Goal: Task Accomplishment & Management: Manage account settings

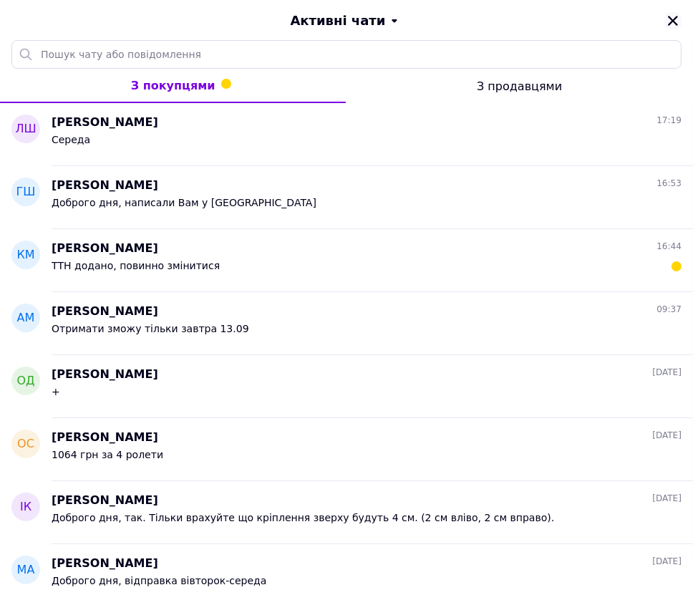
click at [668, 17] on icon "Закрити" at bounding box center [673, 21] width 10 height 10
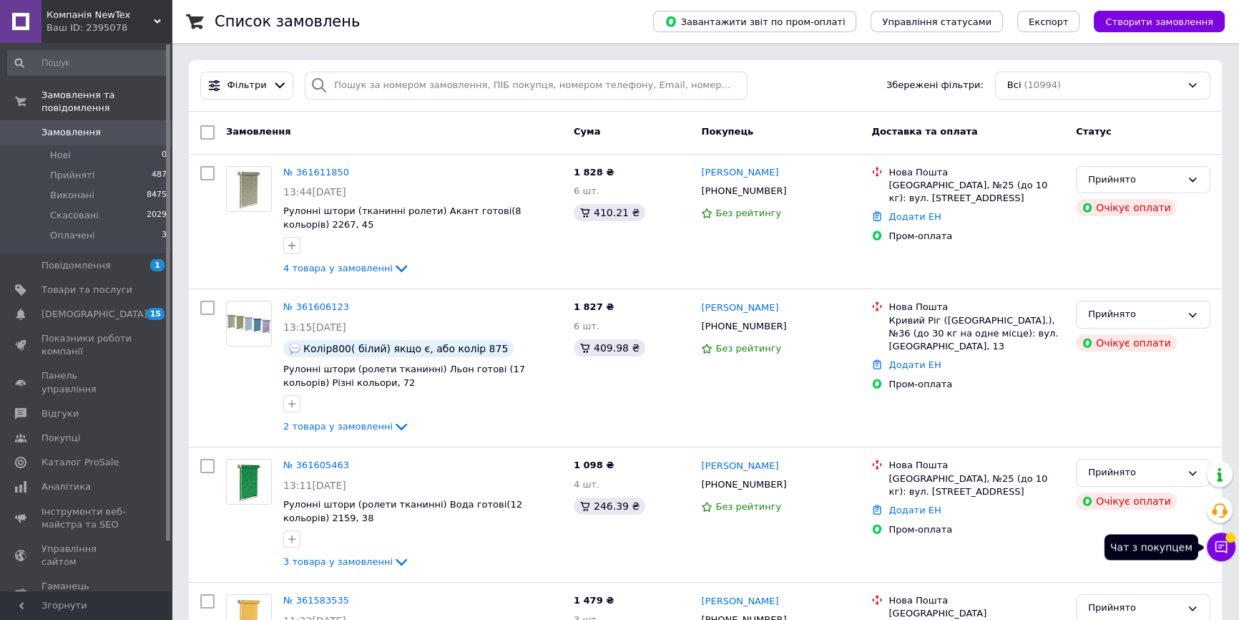
click at [692, 544] on icon at bounding box center [1222, 547] width 12 height 12
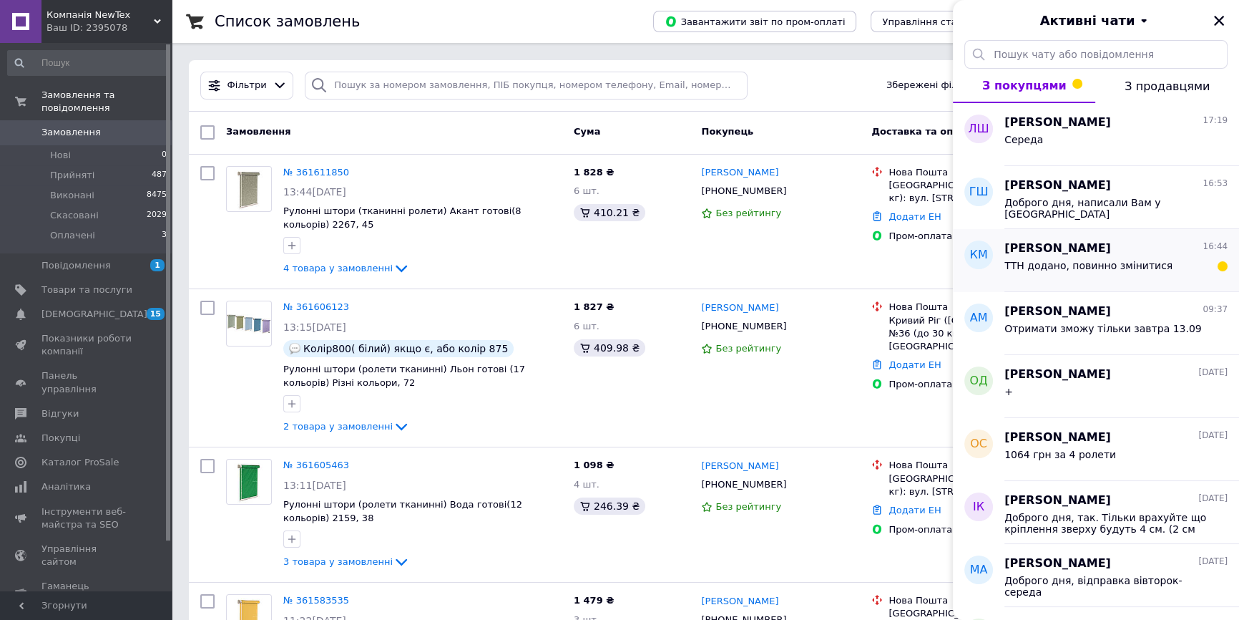
click at [692, 258] on div "ТТН додано, повинно змінитися" at bounding box center [1115, 268] width 223 height 23
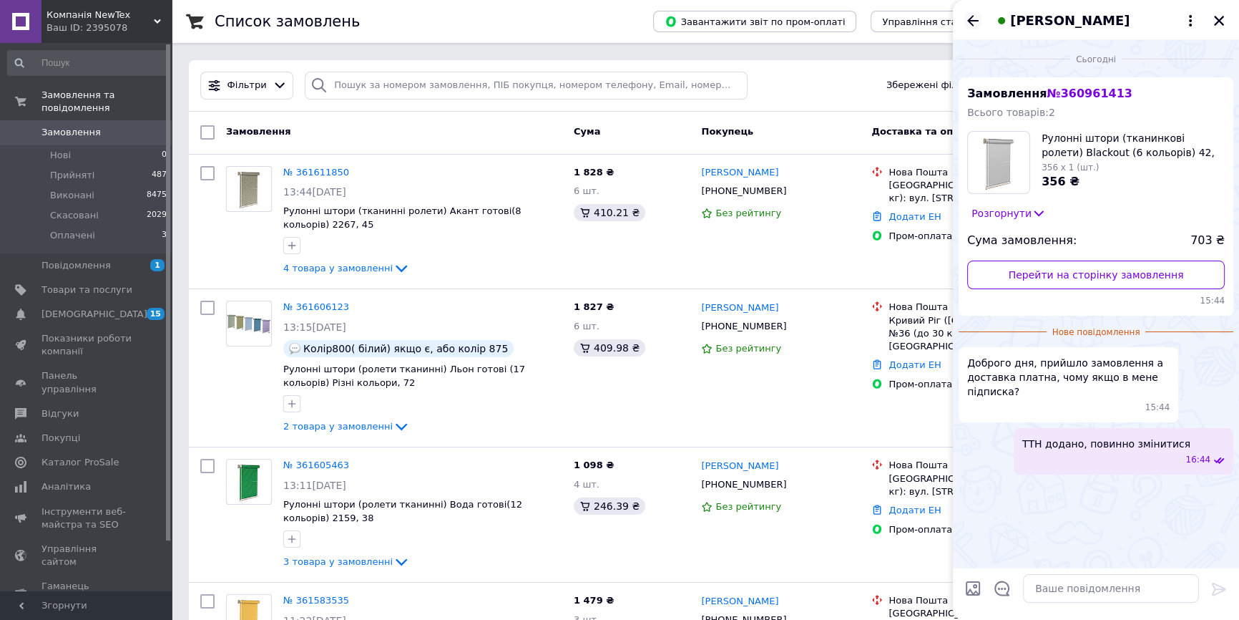
click at [692, 21] on icon "Назад" at bounding box center [972, 20] width 17 height 17
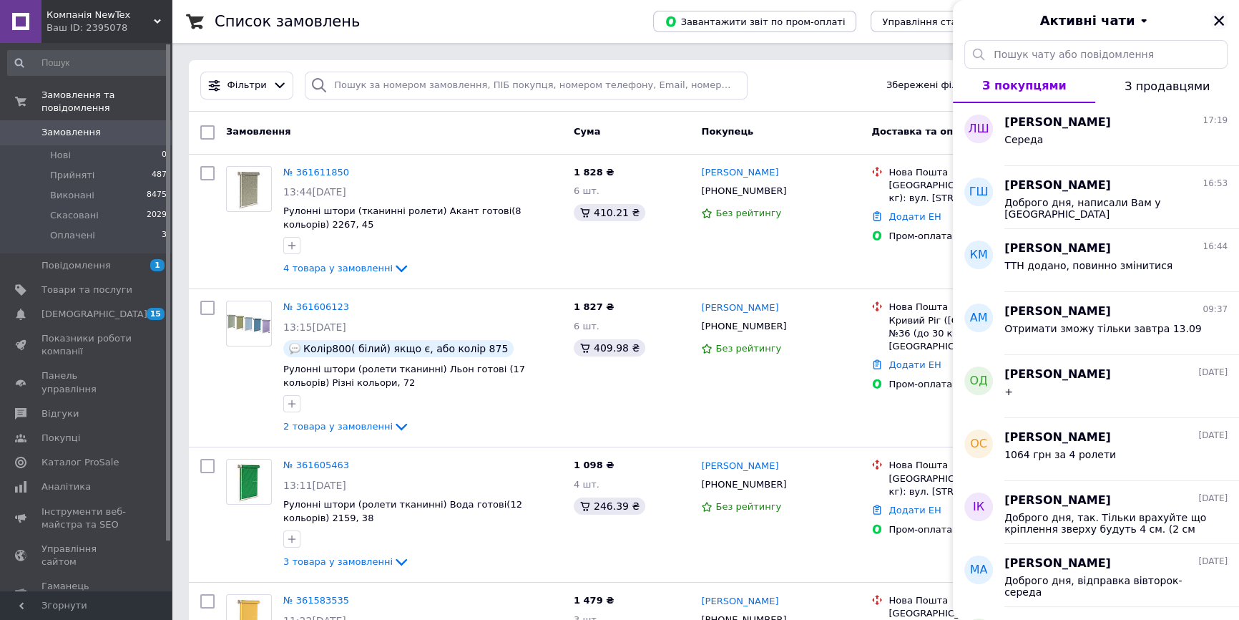
click at [692, 21] on icon "Закрити" at bounding box center [1219, 20] width 13 height 13
